Goal: Task Accomplishment & Management: Manage account settings

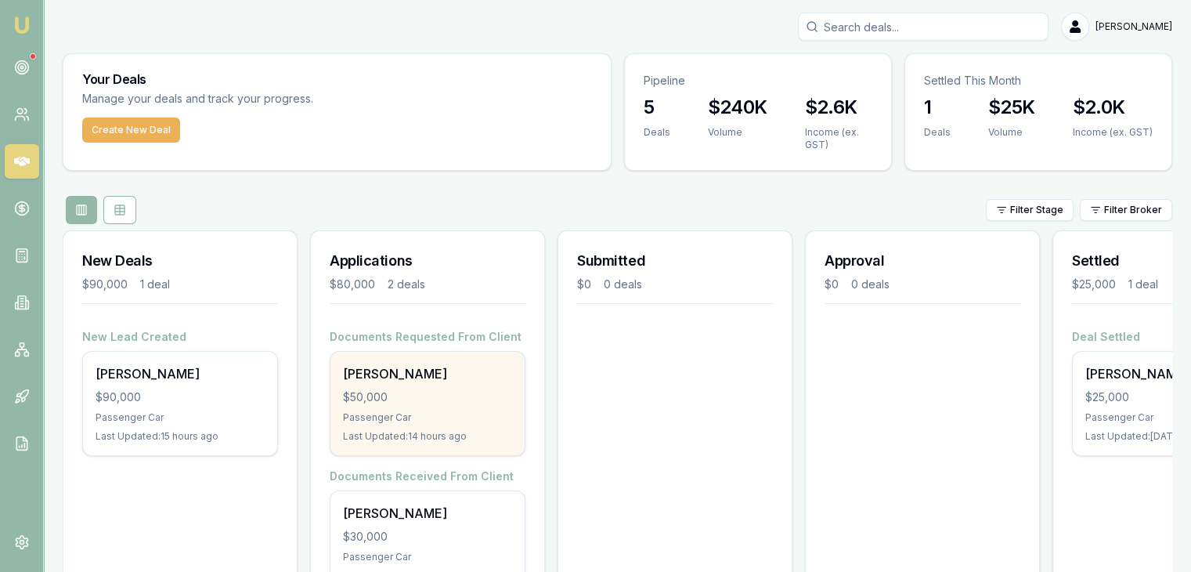
scroll to position [78, 0]
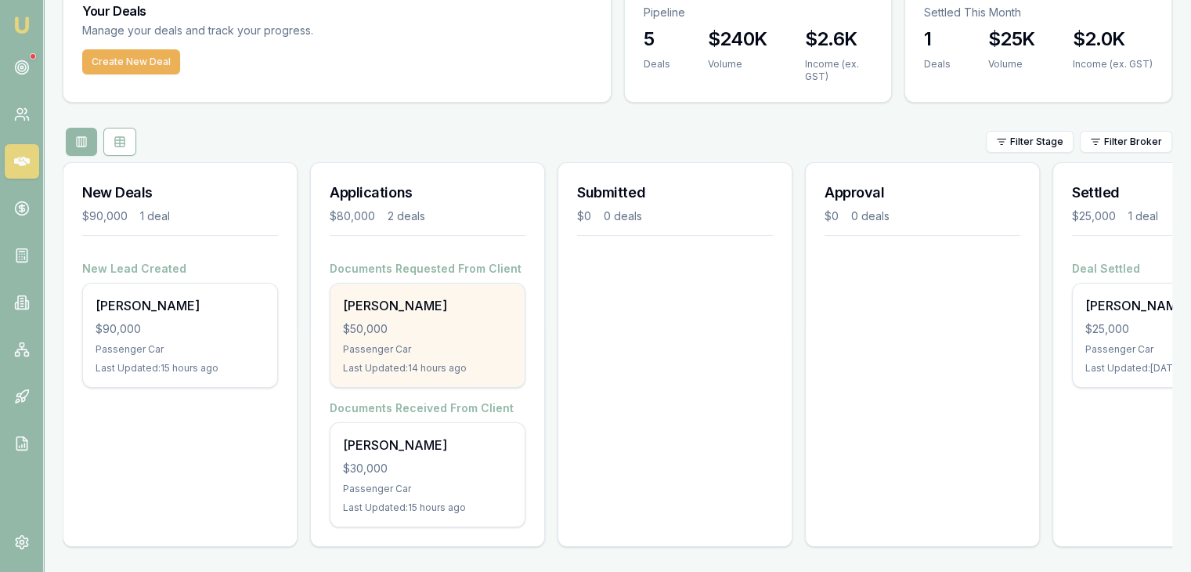
click at [429, 324] on div "$50,000" at bounding box center [427, 329] width 169 height 16
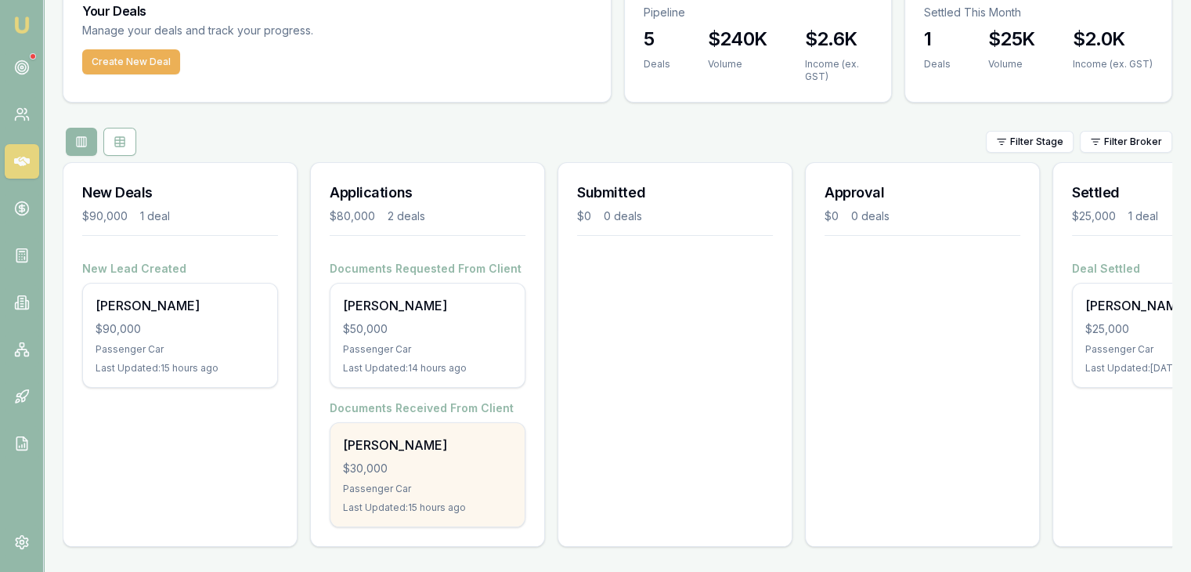
click at [414, 466] on div "Kyanne Nean $30,000 Passenger Car Last Updated: 15 hours ago" at bounding box center [427, 474] width 194 height 103
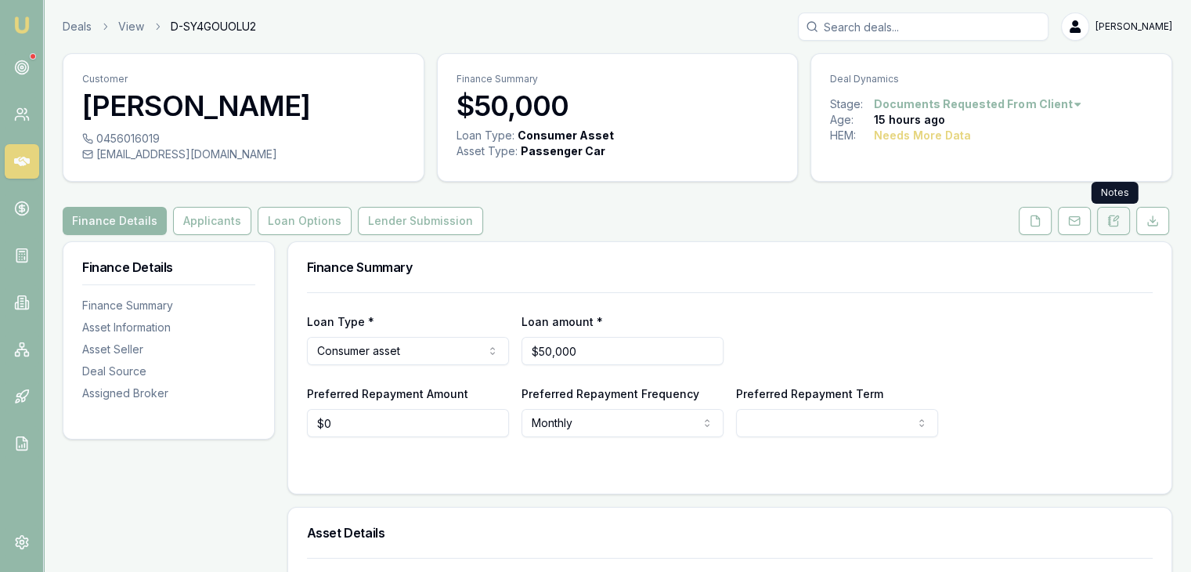
click at [1115, 220] on icon at bounding box center [1116, 218] width 5 height 5
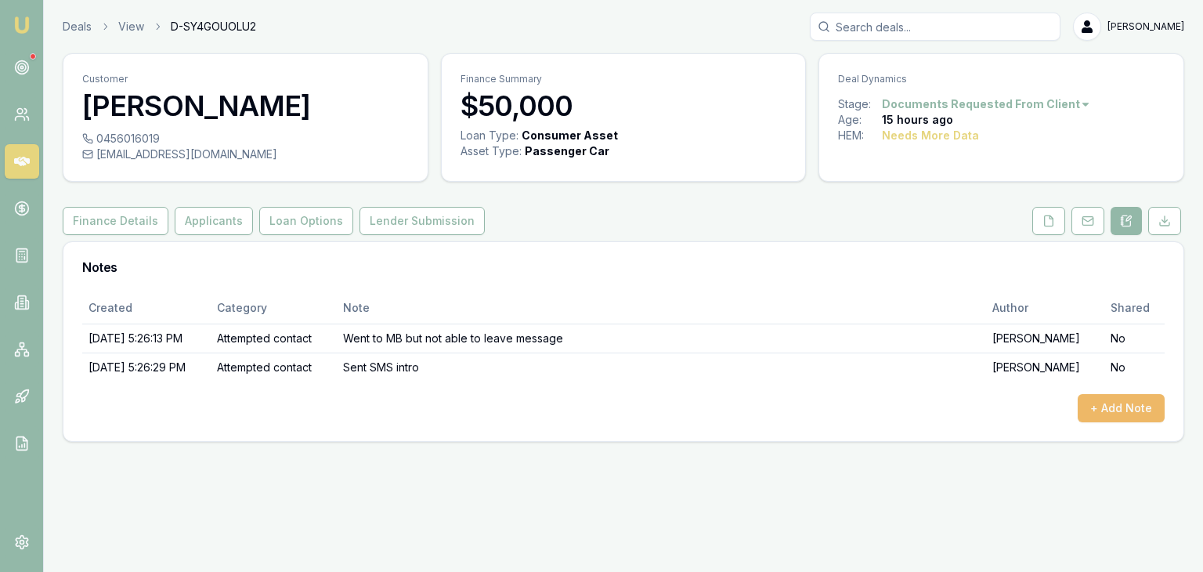
click at [1113, 404] on button "+ Add Note" at bounding box center [1121, 408] width 87 height 28
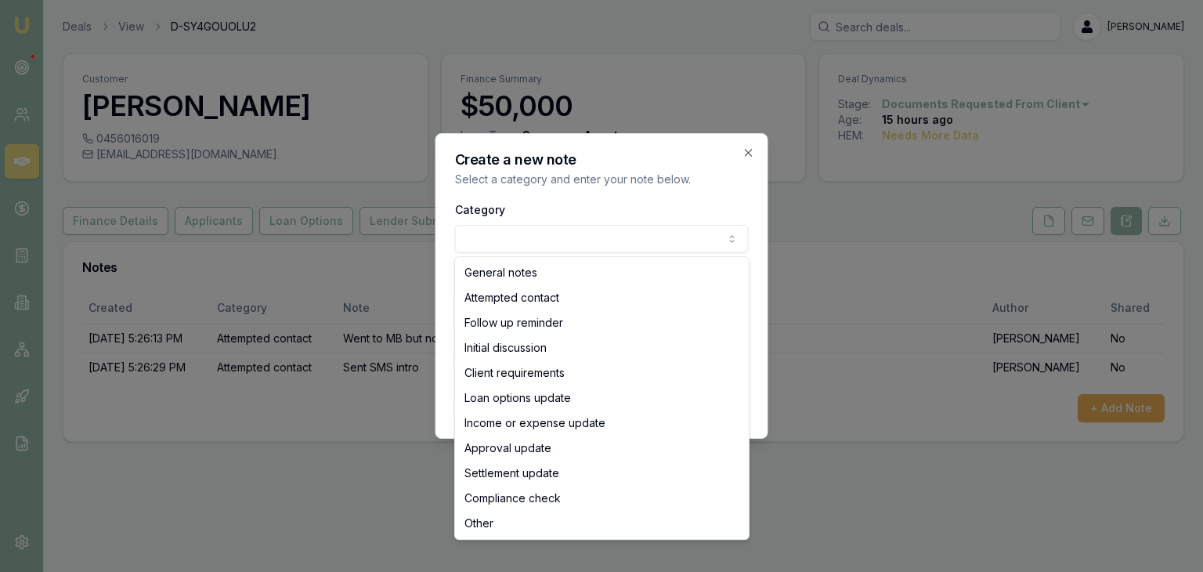
click at [484, 241] on body "Emu Broker Deals View D-SY4GOUOLU2 [PERSON_NAME] Toggle Menu Customer [PERSON_N…" at bounding box center [601, 286] width 1203 height 572
select select "FOLLOW_UP_REMINDER"
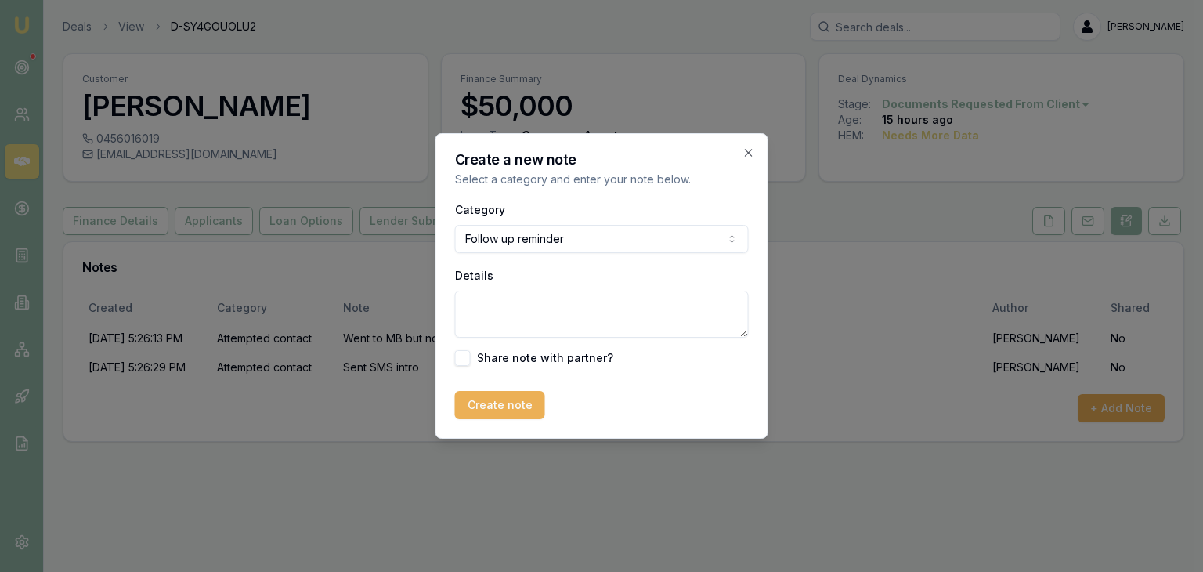
click at [545, 318] on textarea "Details" at bounding box center [602, 314] width 294 height 47
type textarea "Spoke to briefly. He was driving and will call back."
click at [486, 405] on button "Create note" at bounding box center [500, 405] width 90 height 28
